Goal: Find specific page/section: Locate a particular part of the current website

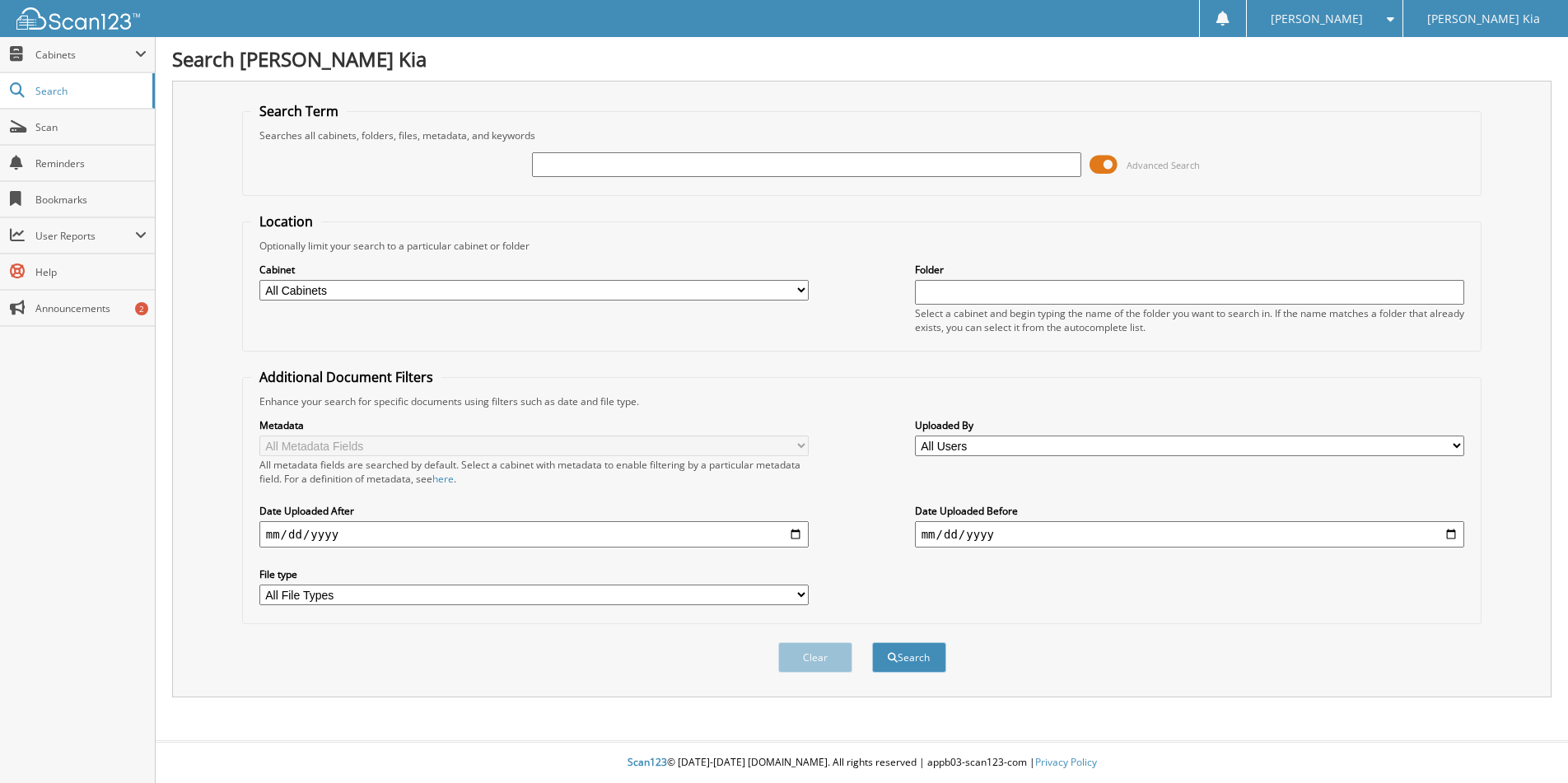
click at [597, 168] on input "text" at bounding box center [807, 164] width 550 height 24
paste input "[US_VEHICLE_IDENTIFICATION_NUMBER]"
type input "[US_VEHICLE_IDENTIFICATION_NUMBER]"
click at [872, 642] on button "Search" at bounding box center [909, 657] width 74 height 30
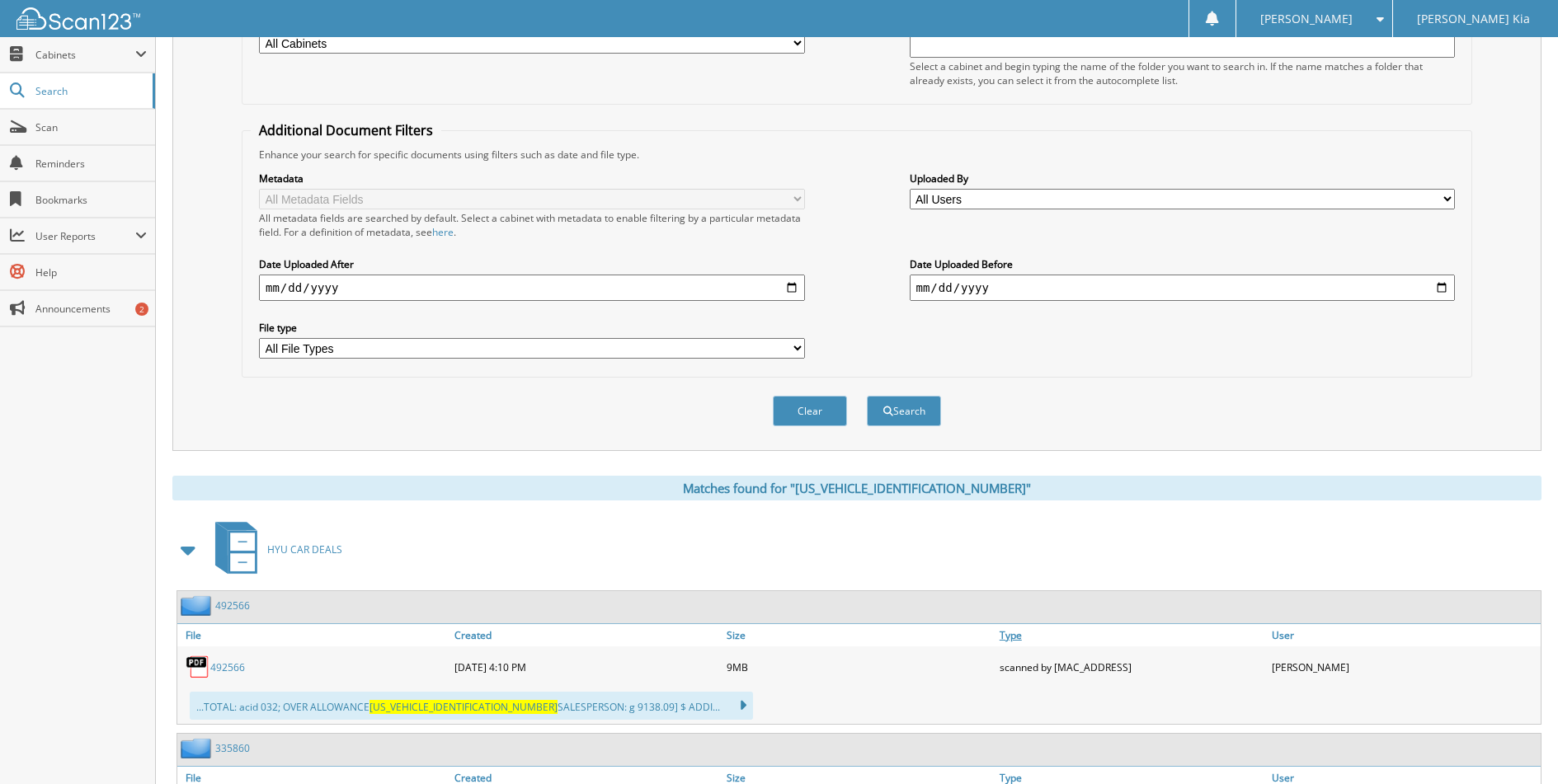
scroll to position [577, 0]
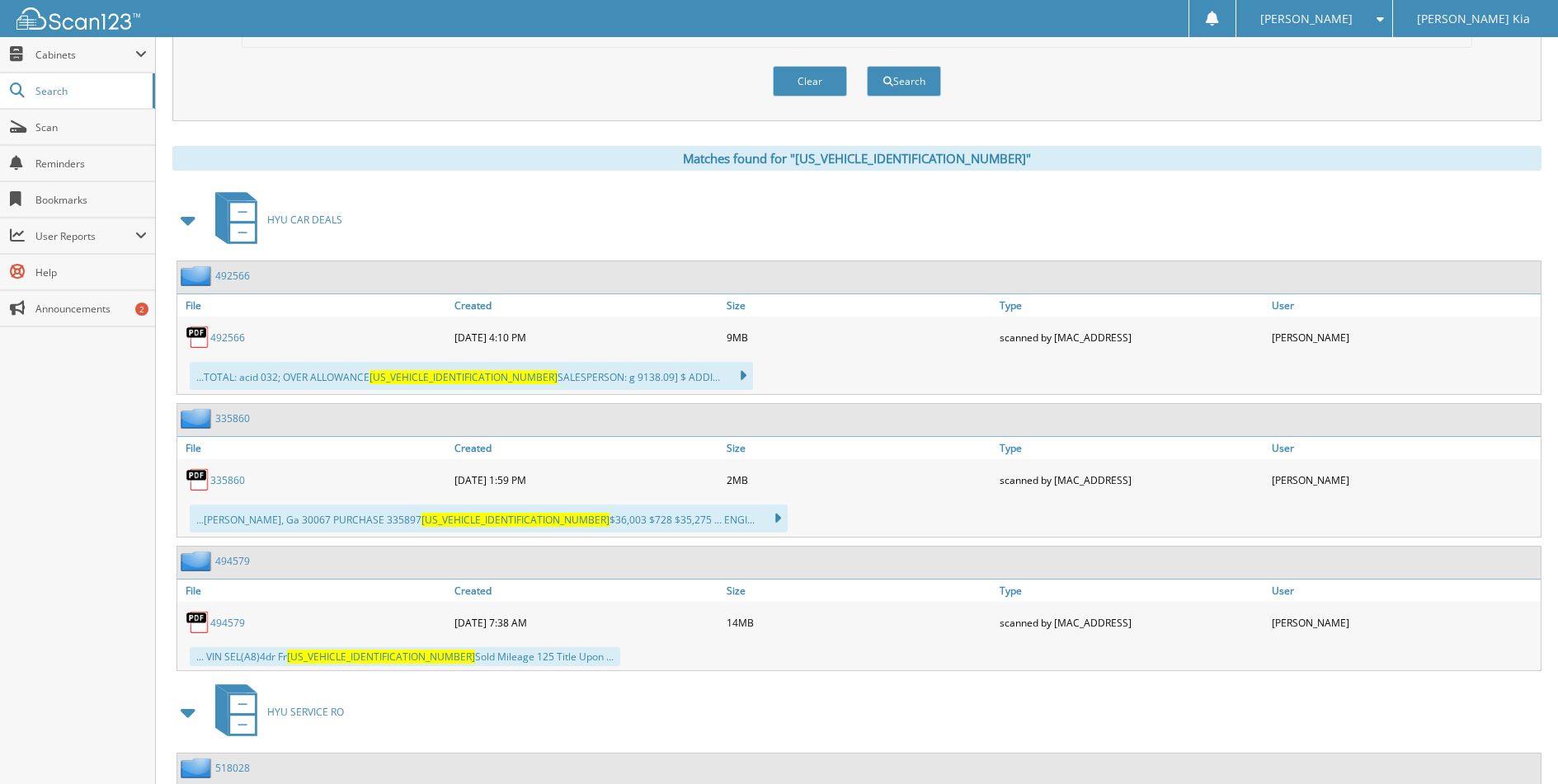
click at [221, 340] on link "492566" at bounding box center [226, 337] width 34 height 14
